Goal: Navigation & Orientation: Find specific page/section

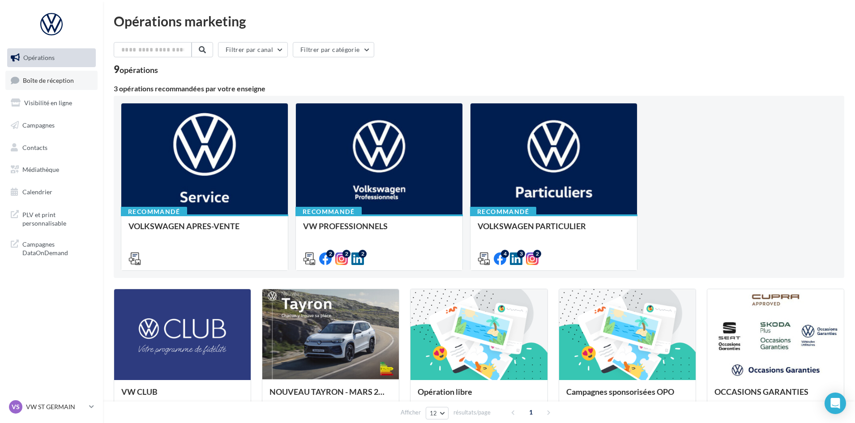
click at [43, 80] on span "Boîte de réception" at bounding box center [48, 80] width 51 height 8
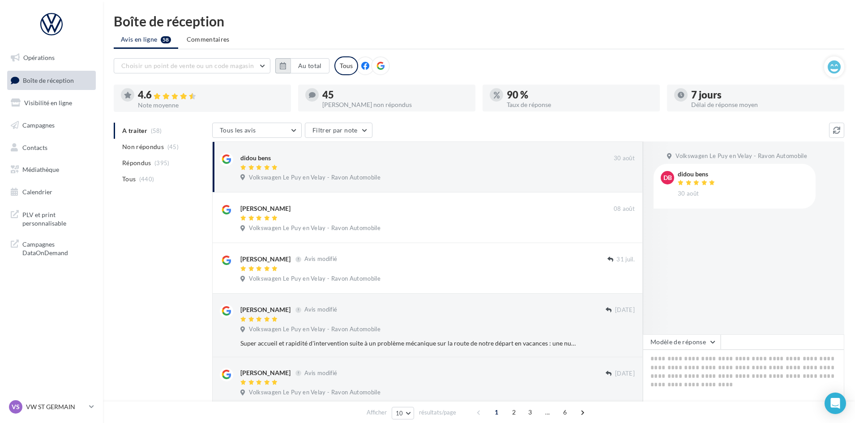
click at [275, 60] on button "button" at bounding box center [282, 65] width 15 height 15
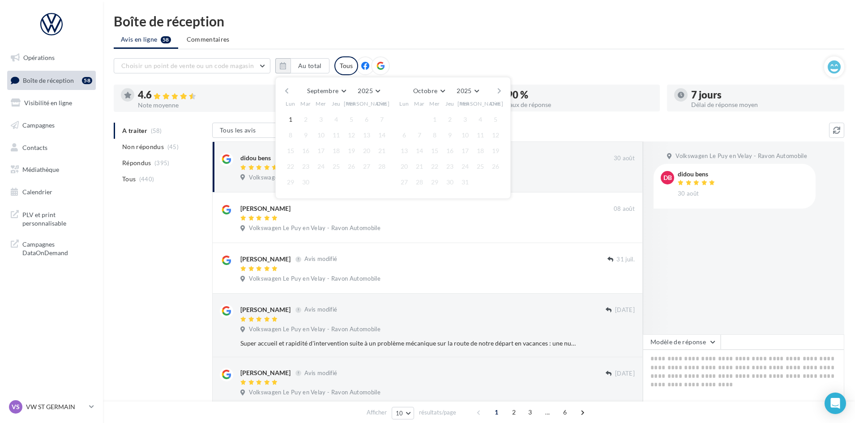
click at [287, 95] on button "button" at bounding box center [287, 91] width 8 height 13
click at [350, 118] on button "1" at bounding box center [351, 119] width 13 height 13
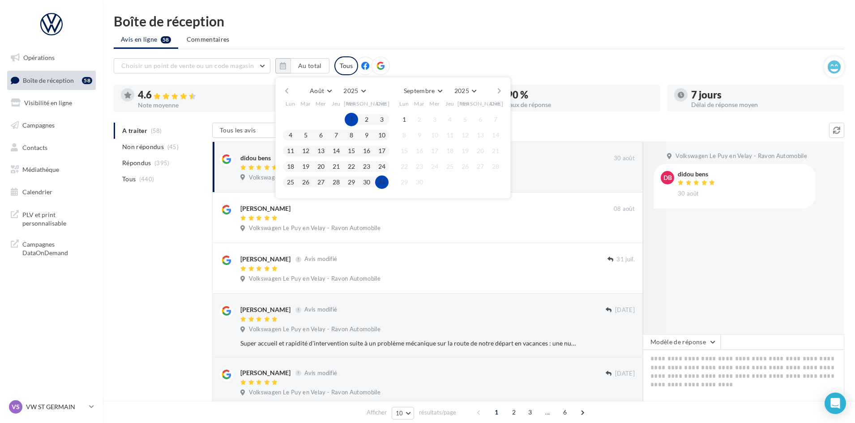
click at [380, 183] on button "31" at bounding box center [381, 182] width 13 height 13
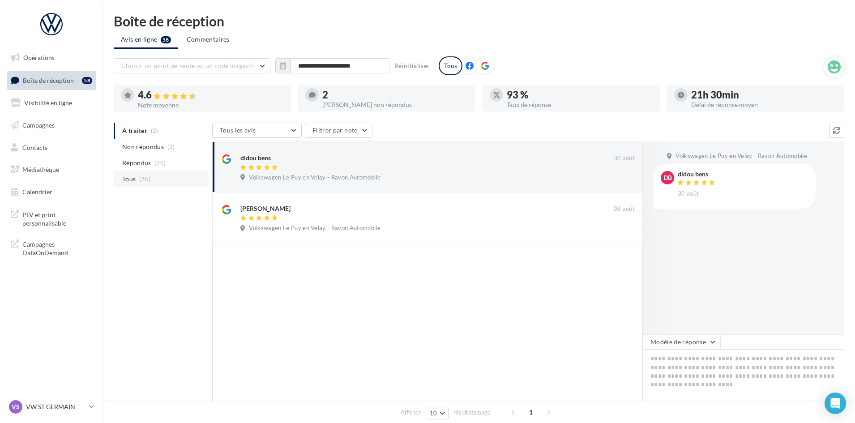
click at [152, 184] on li "Tous (28)" at bounding box center [161, 179] width 95 height 16
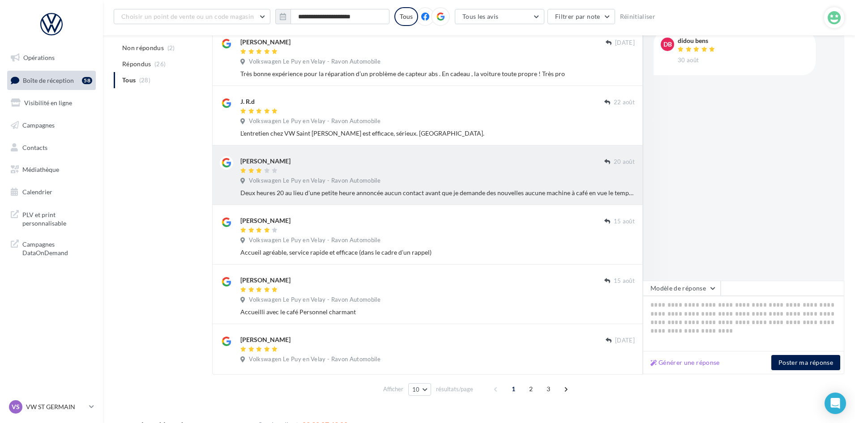
scroll to position [350, 0]
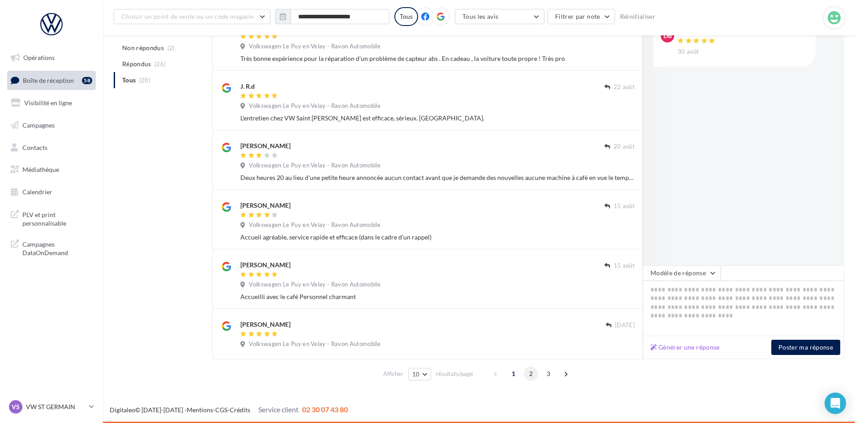
click at [529, 374] on span "2" at bounding box center [531, 374] width 14 height 14
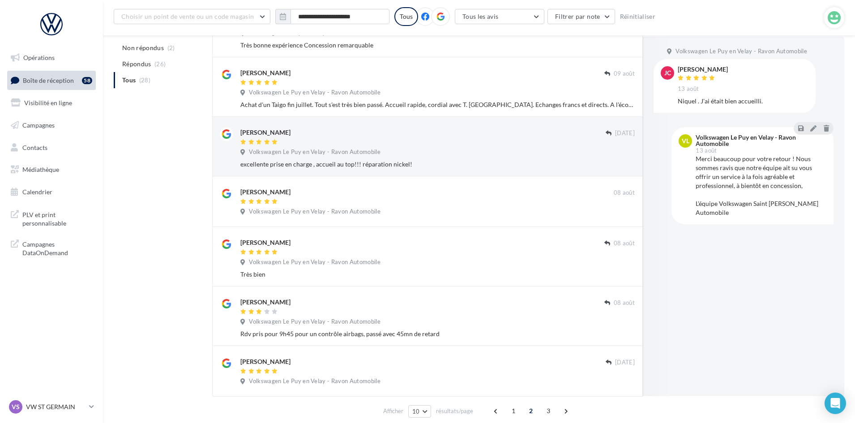
scroll to position [359, 0]
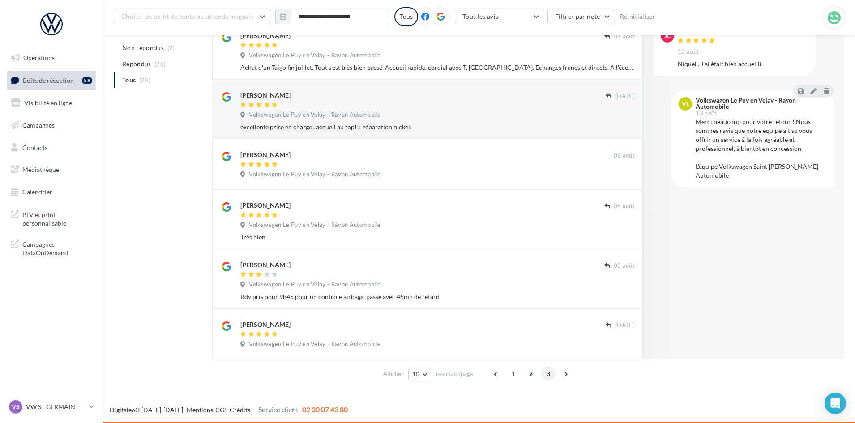
click at [552, 371] on span "3" at bounding box center [548, 374] width 14 height 14
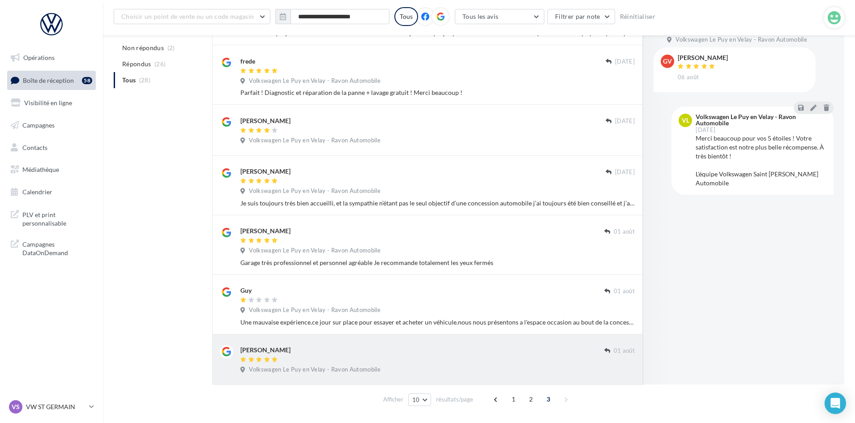
scroll to position [240, 0]
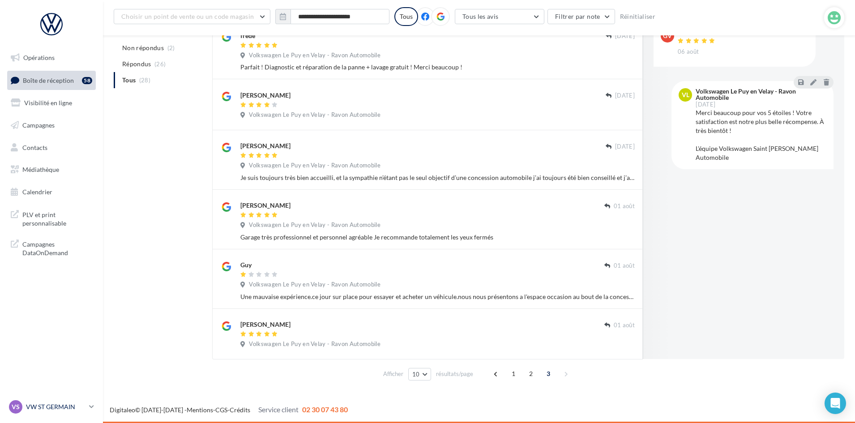
click at [60, 414] on link "VS VW ST GERMAIN vw-stg-via" at bounding box center [51, 407] width 89 height 17
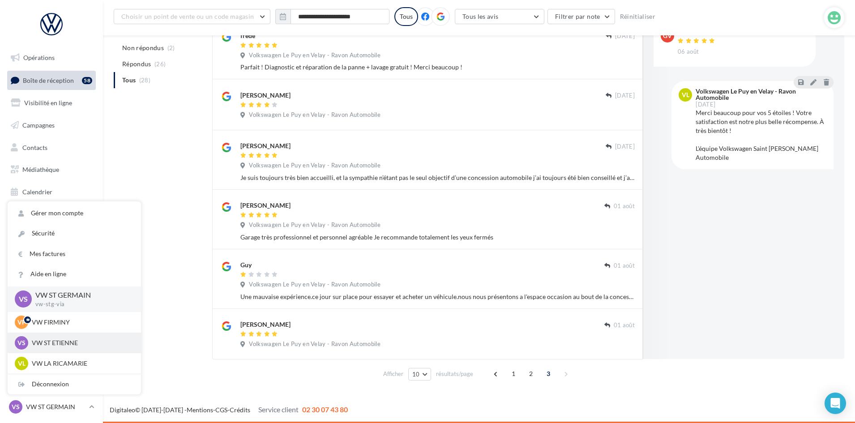
click at [53, 335] on div "VS VW ST ETIENNE vw-ste-via" at bounding box center [74, 343] width 133 height 21
click at [54, 343] on p "VW ST ETIENNE" at bounding box center [81, 343] width 99 height 9
